Goal: Task Accomplishment & Management: Use online tool/utility

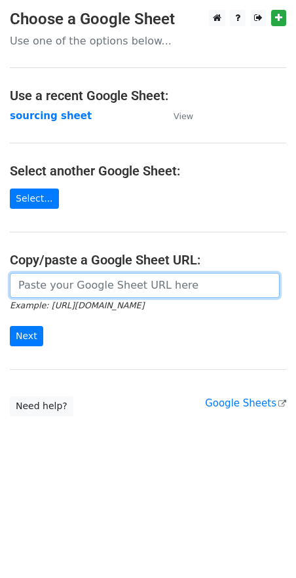
click at [164, 283] on input "url" at bounding box center [145, 285] width 270 height 25
paste input "[URL][DOMAIN_NAME]"
type input "[URL][DOMAIN_NAME]"
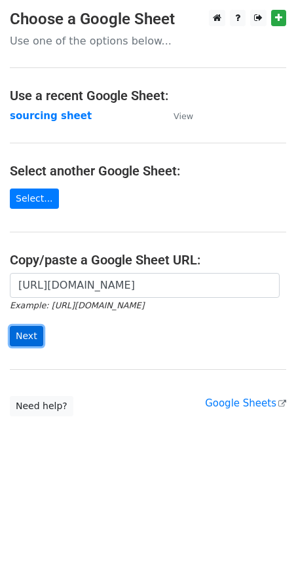
click at [29, 340] on input "Next" at bounding box center [26, 336] width 33 height 20
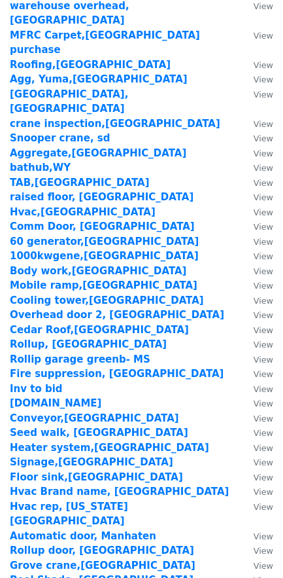
scroll to position [1453, 0]
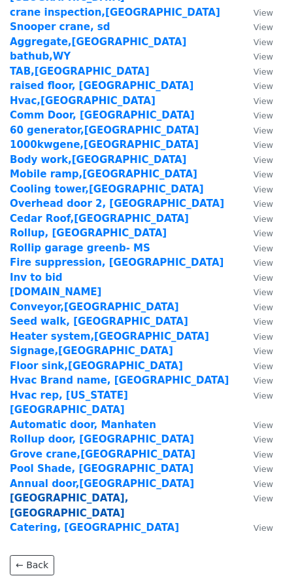
click at [44, 492] on strong "Hvac airport,NJ" at bounding box center [69, 505] width 118 height 27
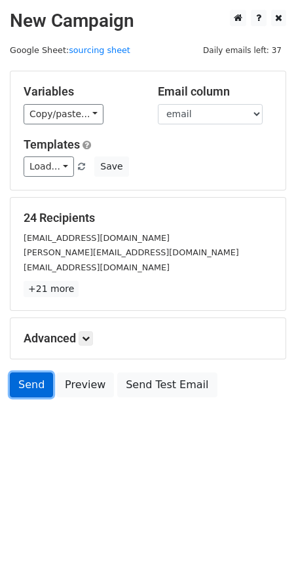
click at [32, 384] on link "Send" at bounding box center [31, 384] width 43 height 25
